Goal: Find specific page/section: Find specific page/section

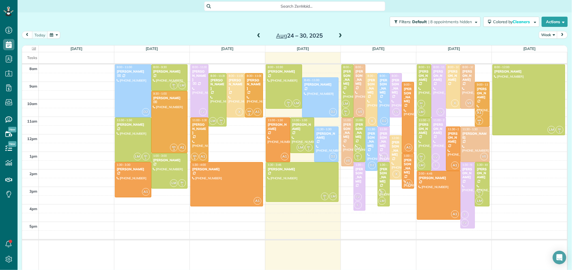
scroll to position [2, 2]
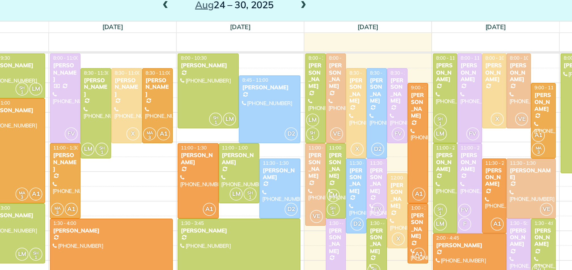
scroll to position [7, 0]
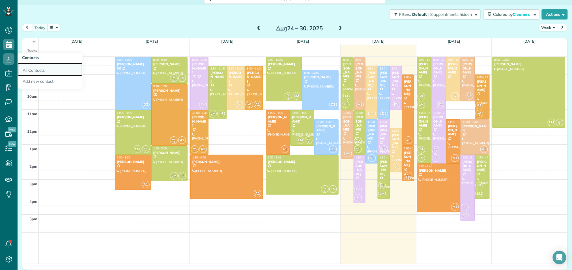
click at [36, 74] on link "All Contacts" at bounding box center [50, 69] width 65 height 13
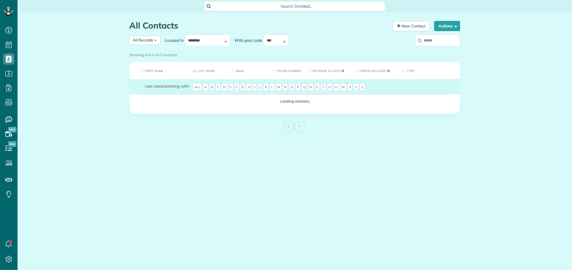
scroll to position [2, 2]
click at [425, 41] on input "search" at bounding box center [437, 40] width 45 height 12
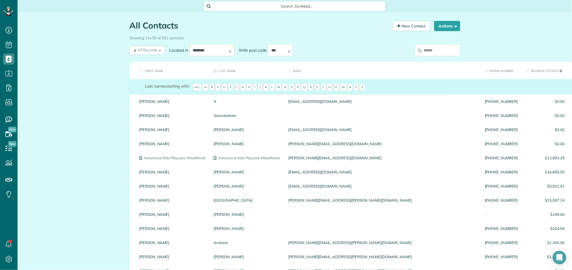
click at [434, 52] on input "search" at bounding box center [437, 50] width 45 height 12
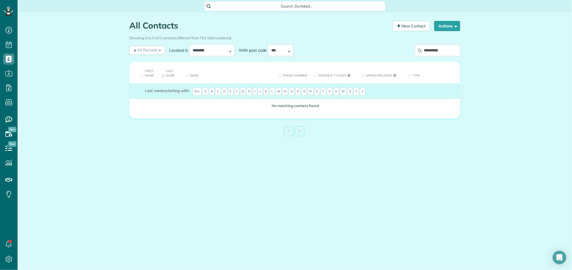
click at [147, 78] on th "First Name" at bounding box center [143, 72] width 28 height 21
click at [301, 92] on span "P" at bounding box center [297, 92] width 5 height 8
click at [446, 47] on input "*********" at bounding box center [437, 50] width 45 height 12
type input "*"
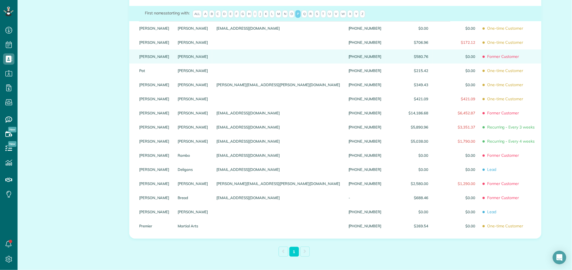
scroll to position [74, 0]
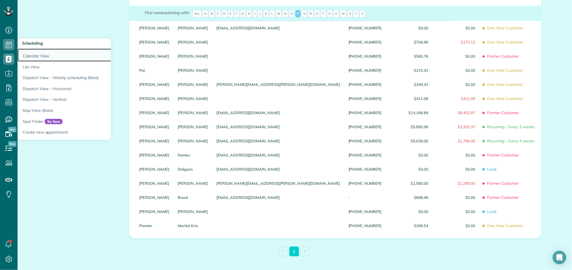
click at [31, 56] on link "Calendar View" at bounding box center [88, 55] width 141 height 13
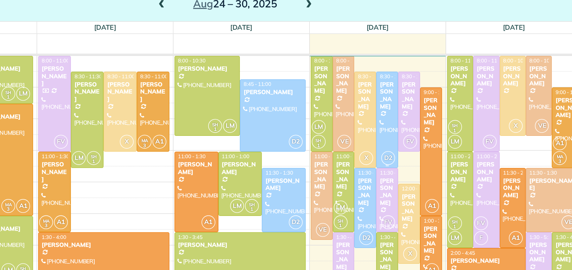
scroll to position [7, 0]
